Goal: Find specific page/section: Find specific page/section

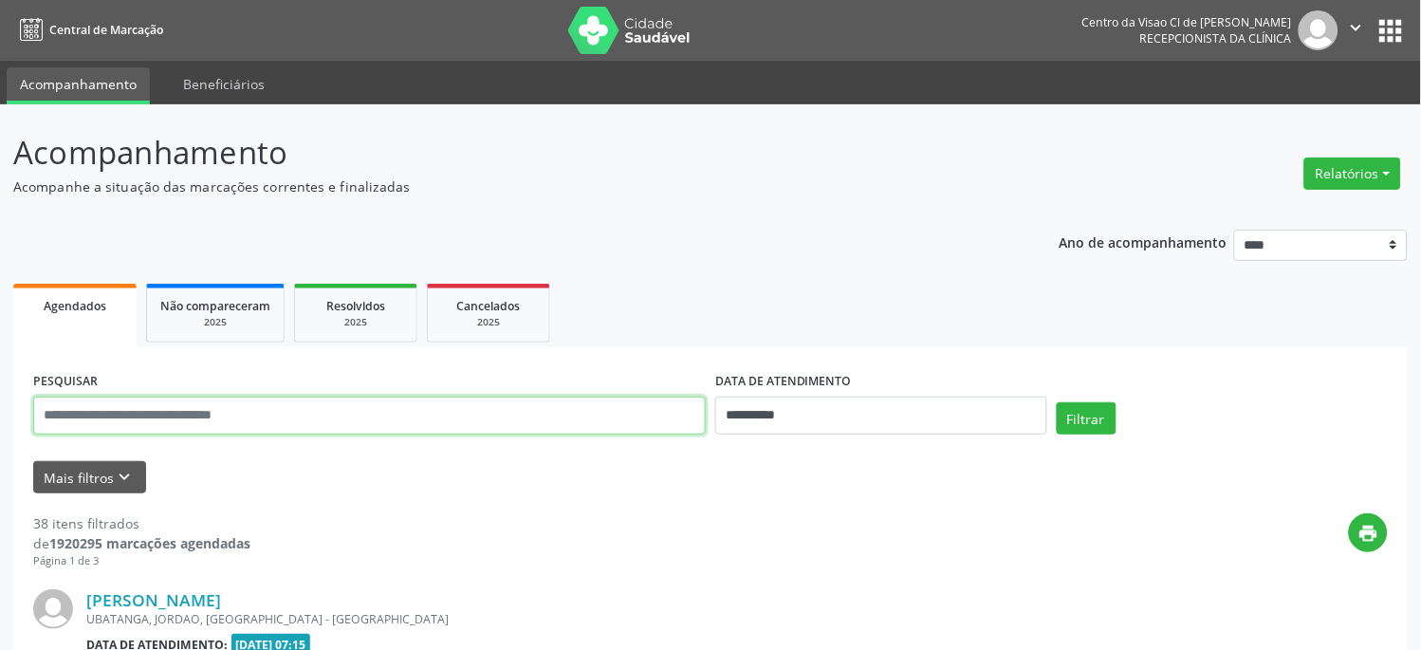
click at [140, 419] on input "text" at bounding box center [369, 415] width 672 height 38
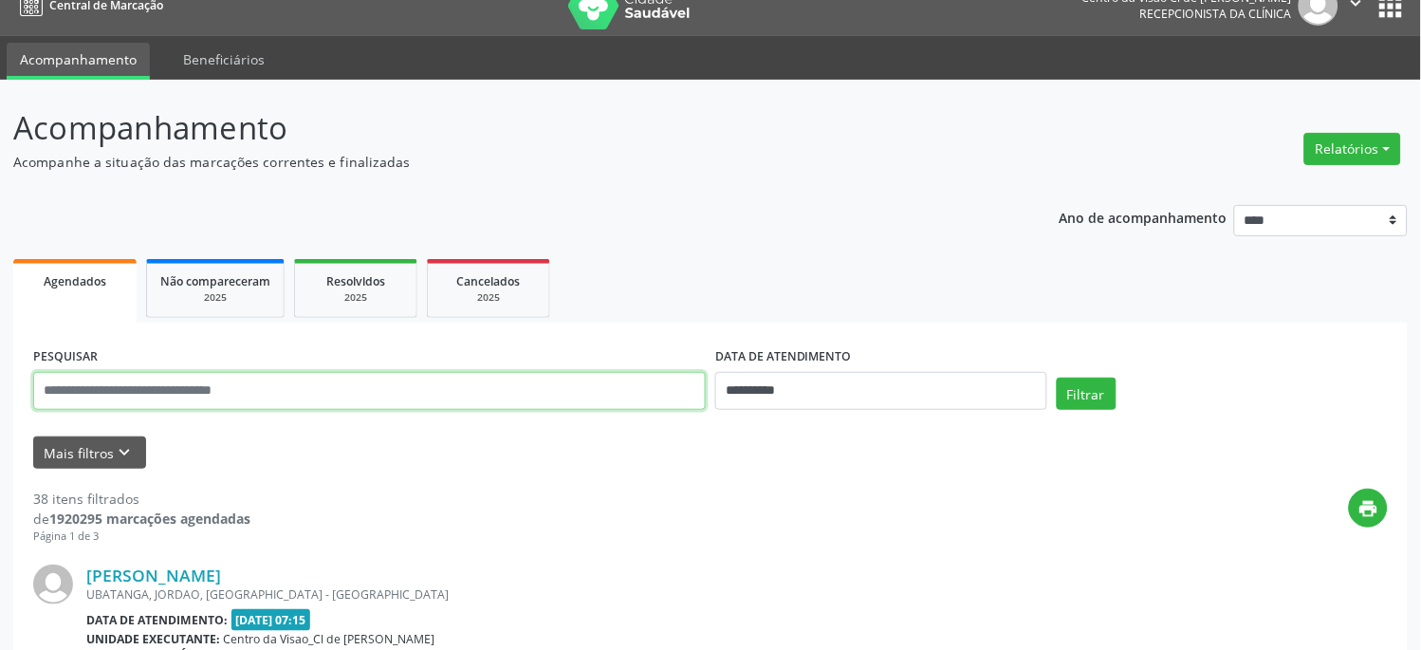
scroll to position [316, 0]
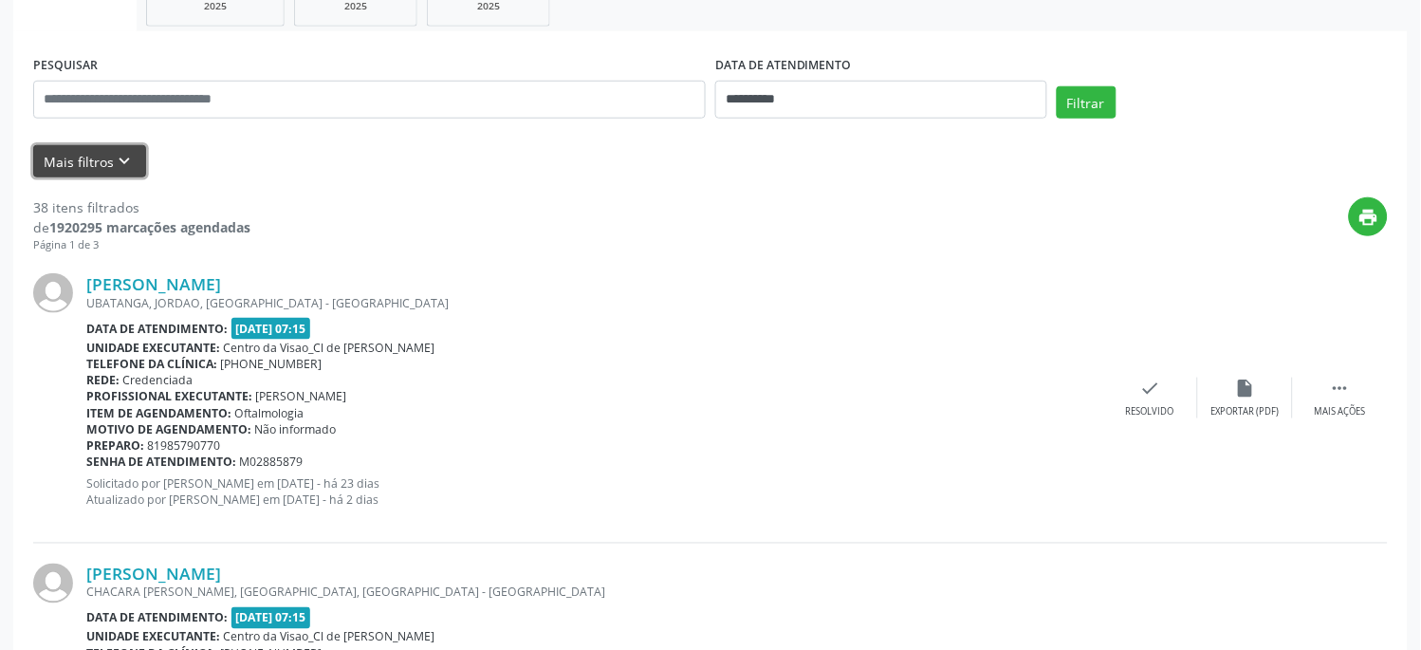
click at [118, 162] on icon "keyboard_arrow_down" at bounding box center [125, 161] width 21 height 21
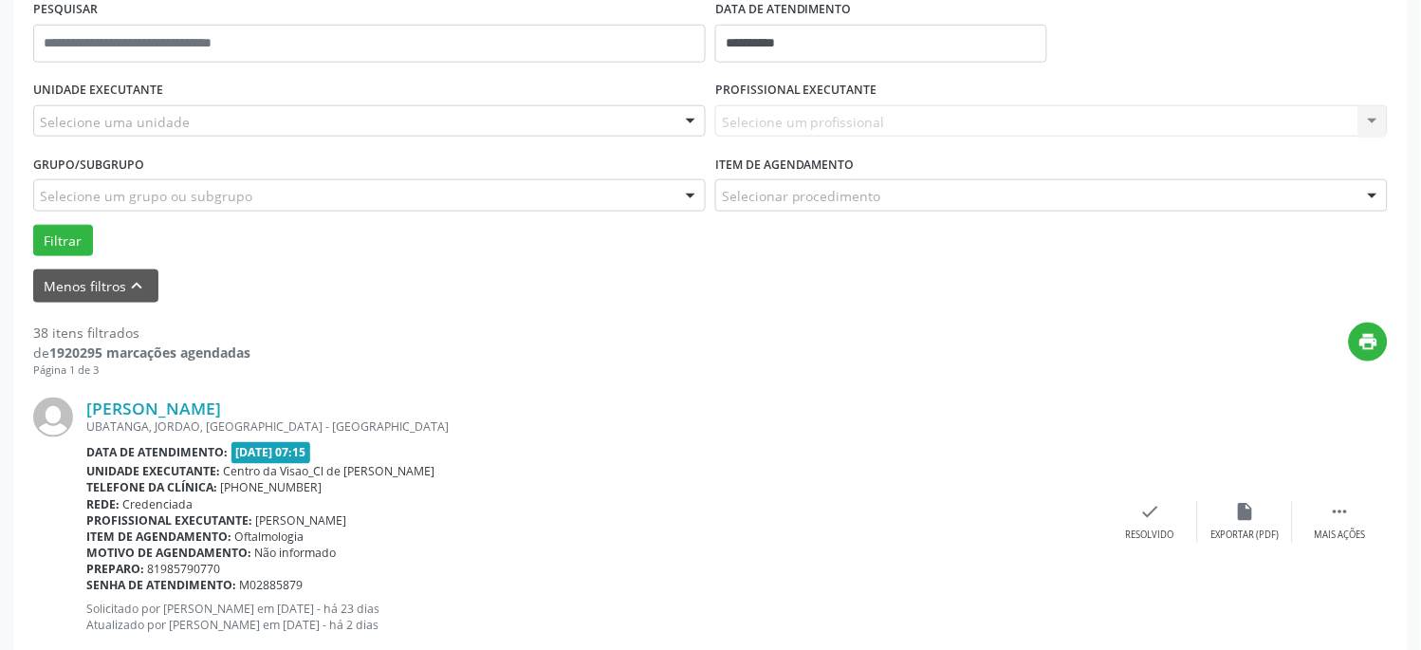
scroll to position [421, 0]
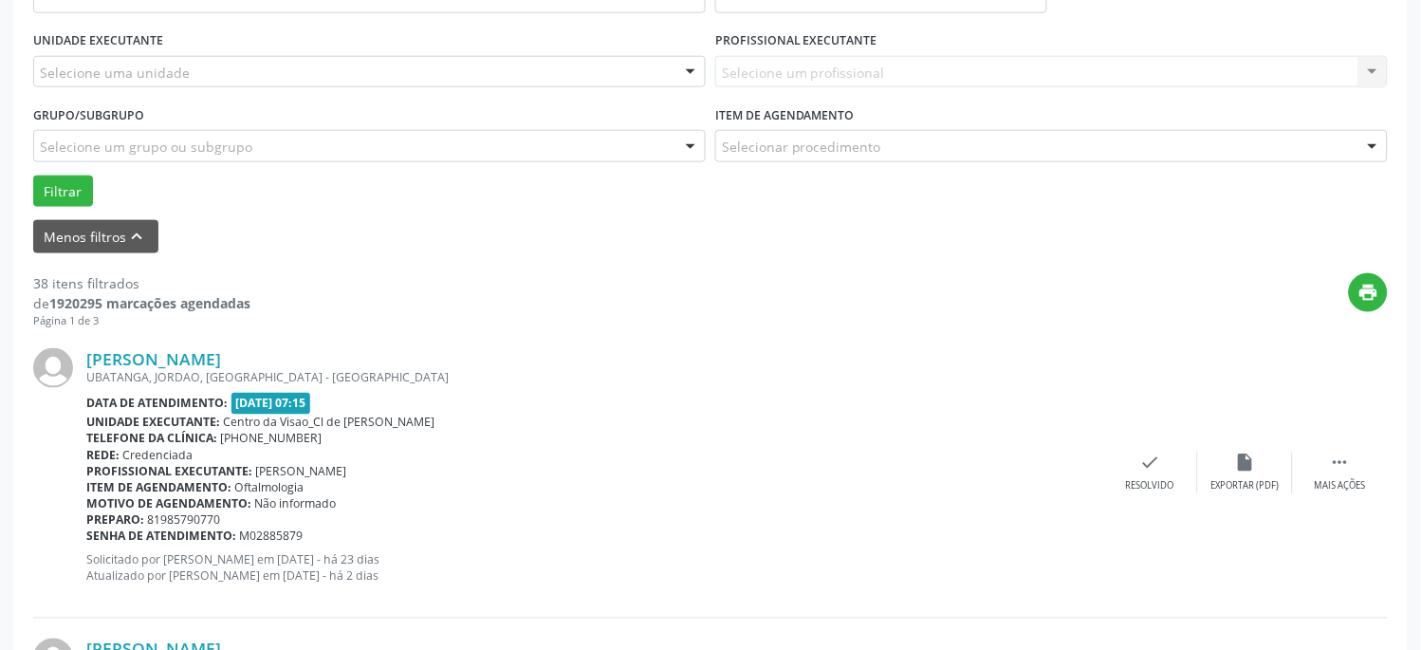
click at [138, 161] on div "Grupo/Subgrupo Selecione um grupo ou subgrupo Todos os grupos e subgrupos Nenhu…" at bounding box center [369, 138] width 682 height 74
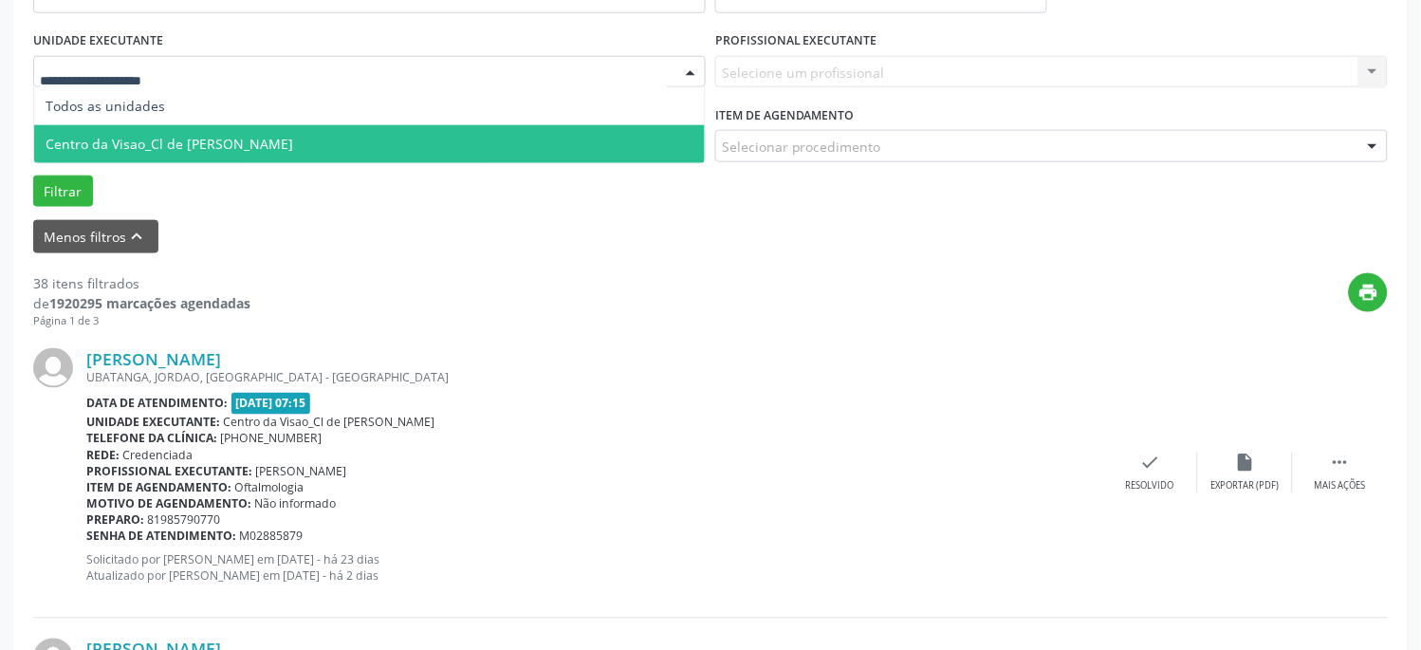
click at [163, 138] on span "Centro da Visao_Cl de [PERSON_NAME]" at bounding box center [170, 144] width 248 height 18
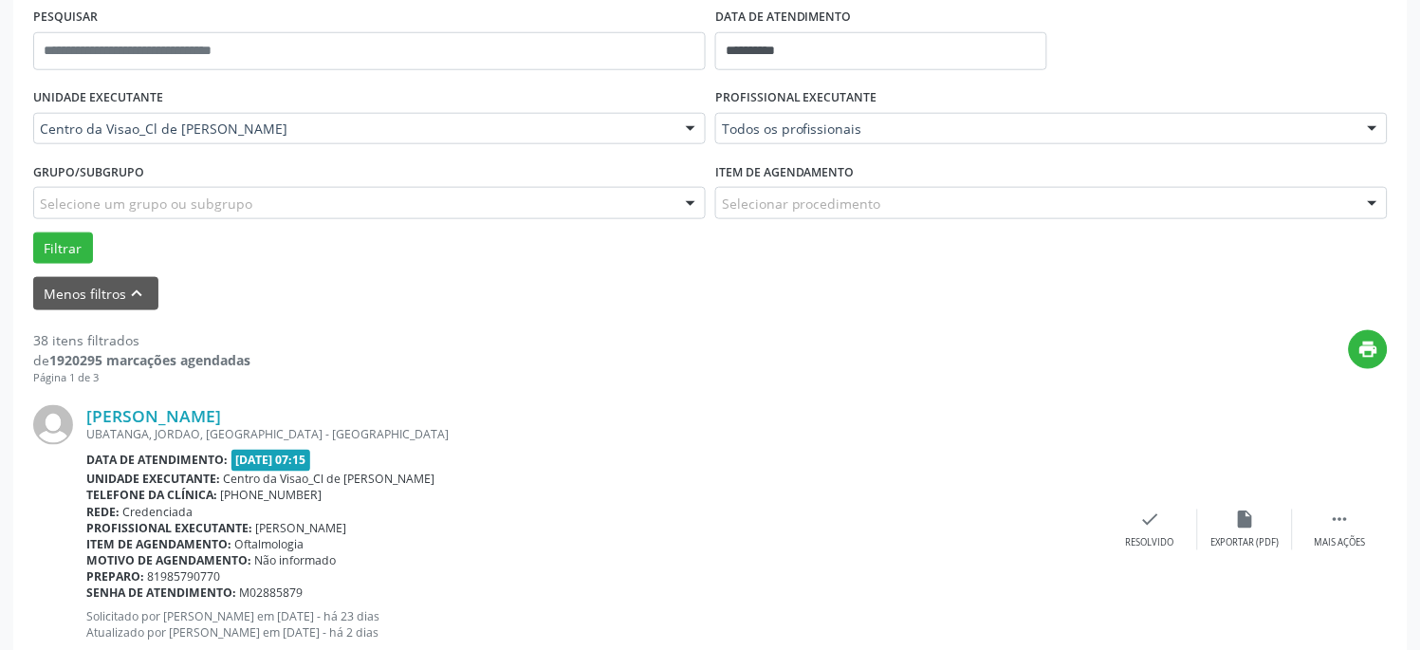
scroll to position [105, 0]
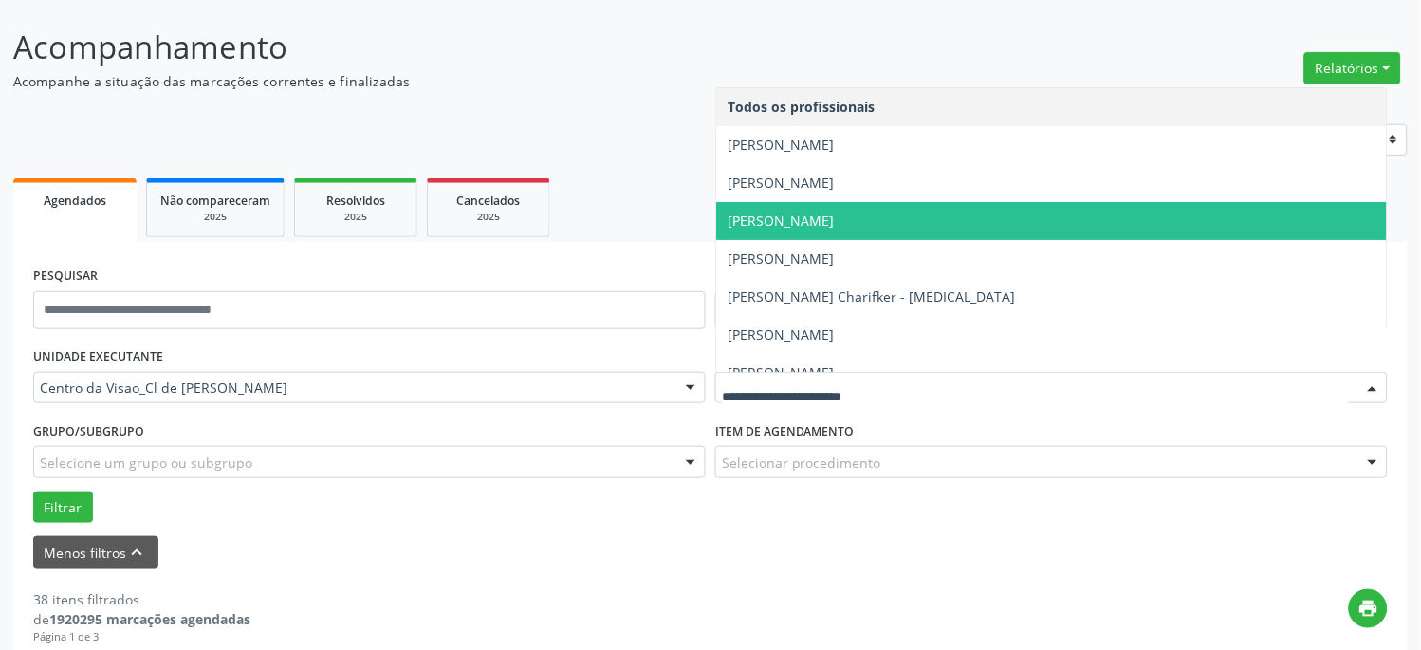
click at [859, 214] on span "[PERSON_NAME]" at bounding box center [1051, 221] width 671 height 38
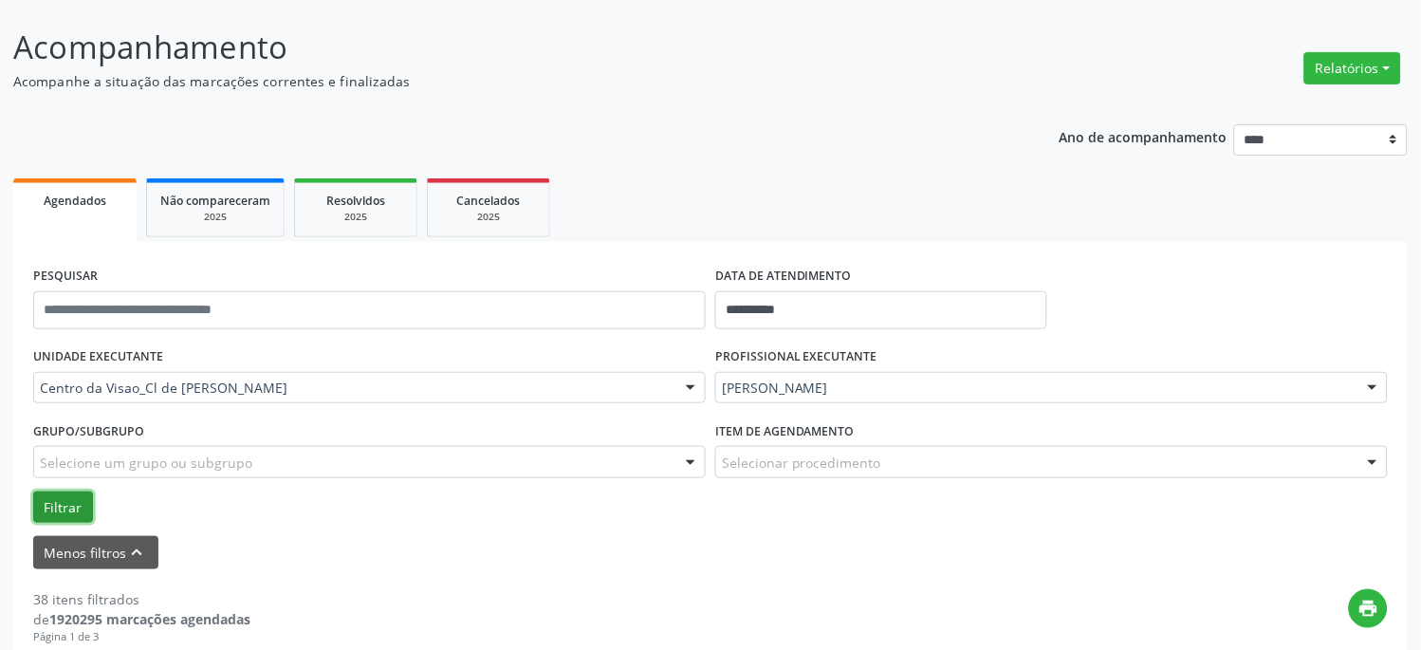
click at [77, 505] on button "Filtrar" at bounding box center [63, 507] width 60 height 32
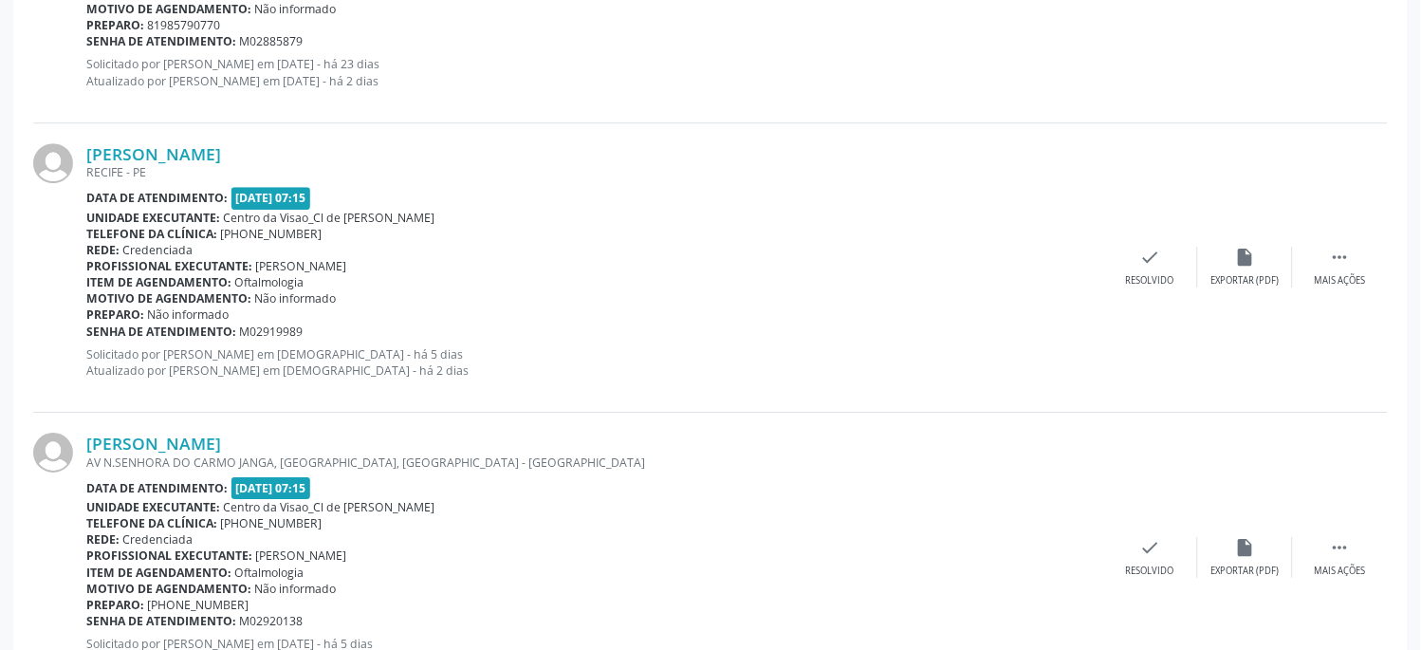
scroll to position [4531, 0]
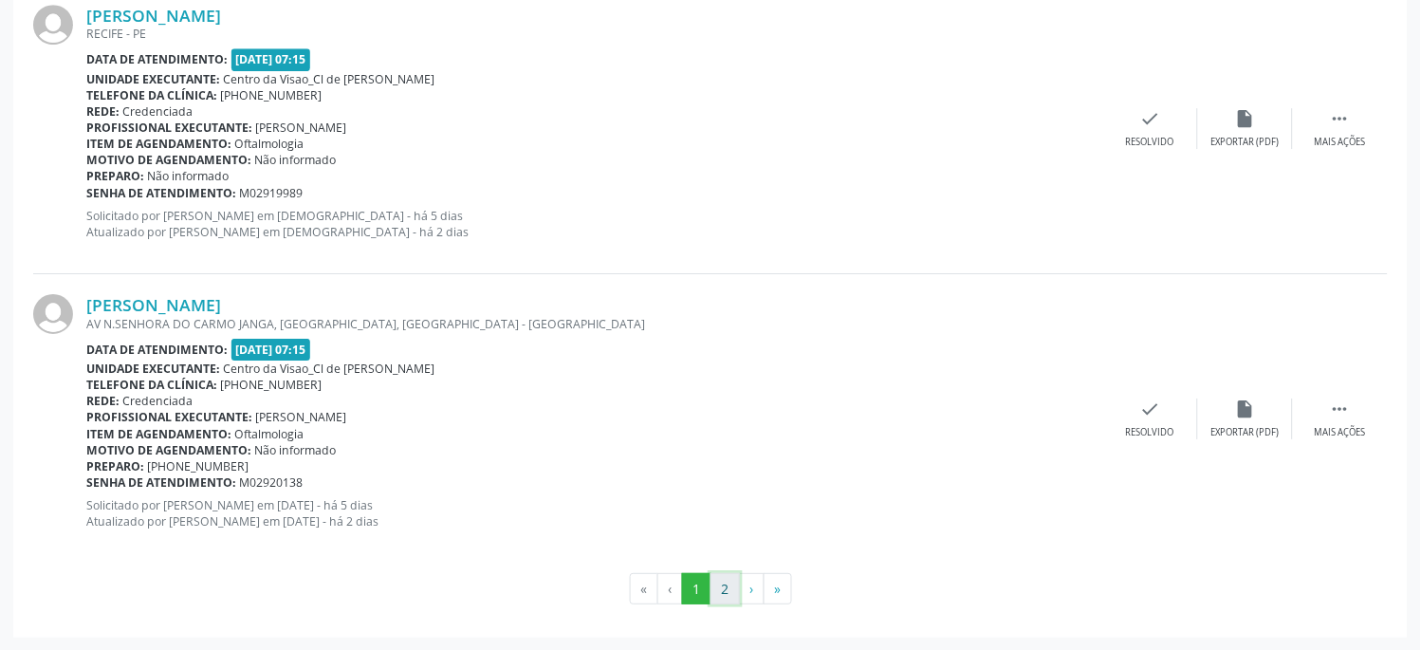
click at [737, 594] on button "2" at bounding box center [724, 589] width 29 height 32
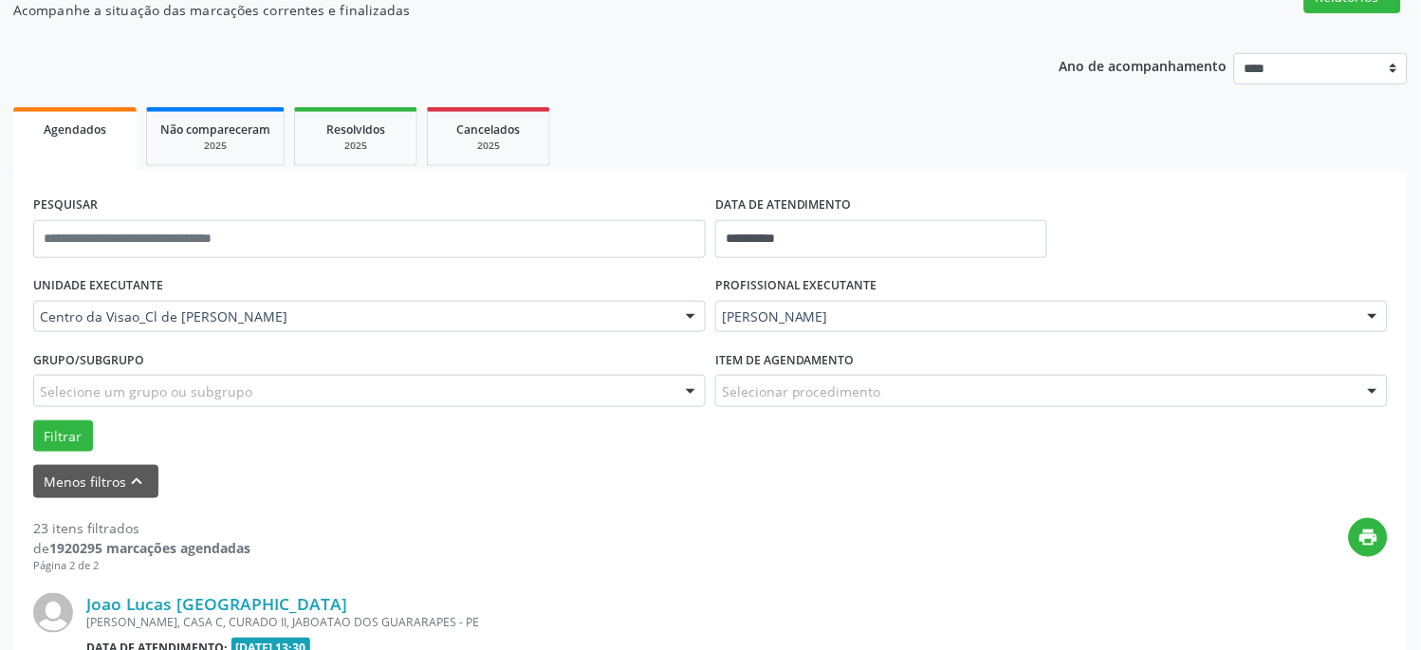
scroll to position [2487, 0]
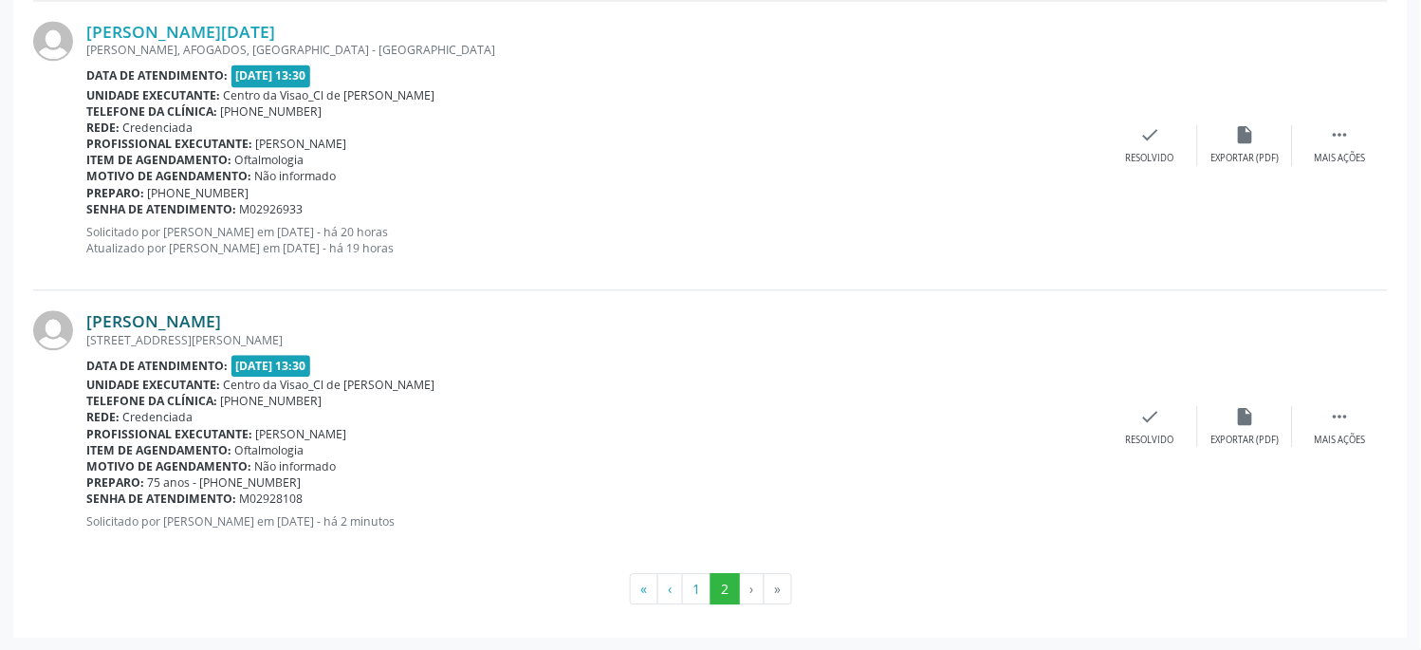
drag, startPoint x: 327, startPoint y: 317, endPoint x: 89, endPoint y: 316, distance: 238.1
click at [89, 316] on div "[PERSON_NAME]" at bounding box center [594, 320] width 1017 height 21
copy link "[PERSON_NAME]"
